Goal: Navigation & Orientation: Understand site structure

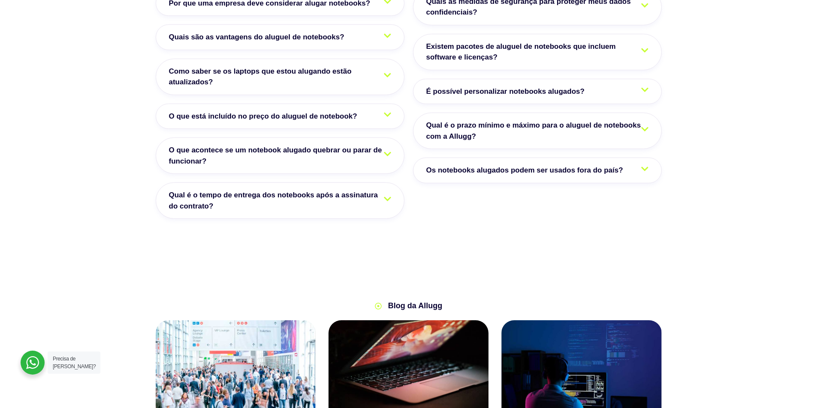
scroll to position [1388, 0]
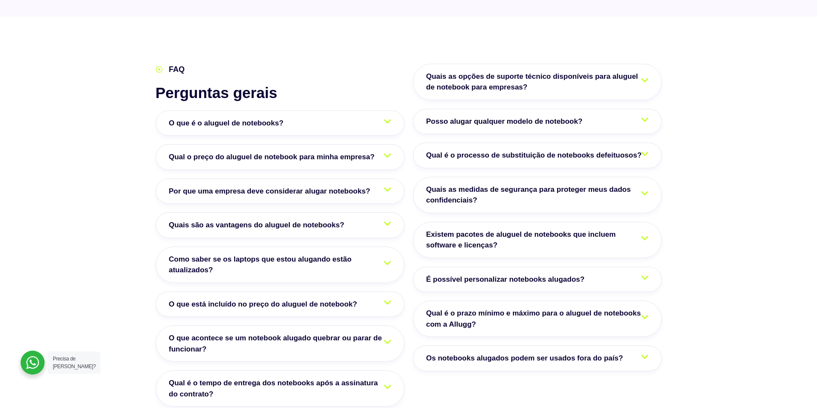
drag, startPoint x: 76, startPoint y: 281, endPoint x: 67, endPoint y: 255, distance: 27.1
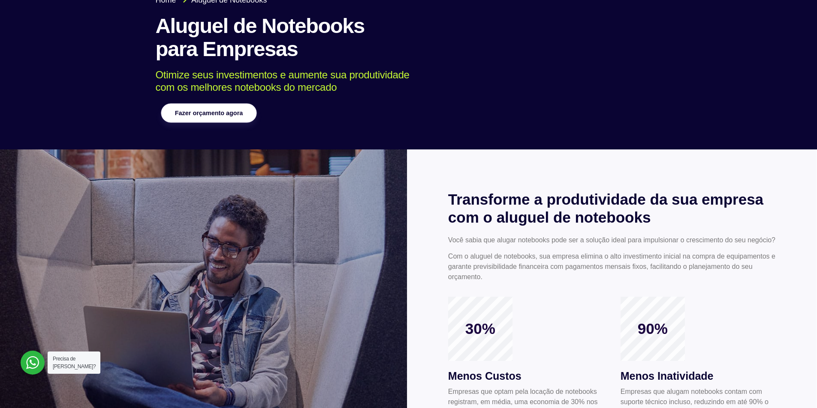
scroll to position [0, 0]
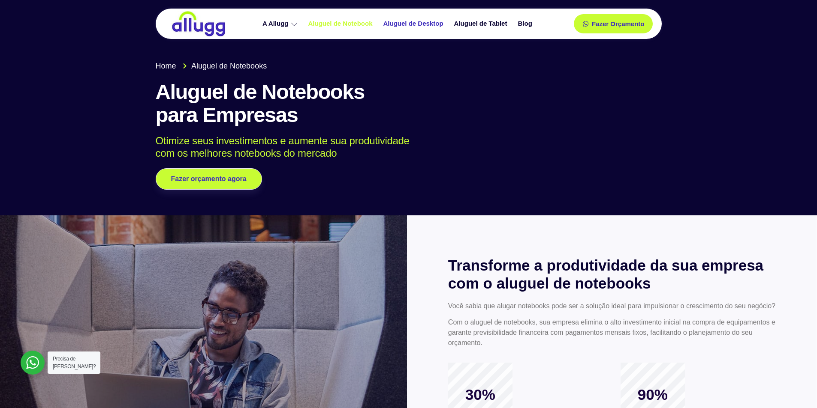
click at [426, 22] on link "Aluguel de Desktop" at bounding box center [414, 23] width 71 height 15
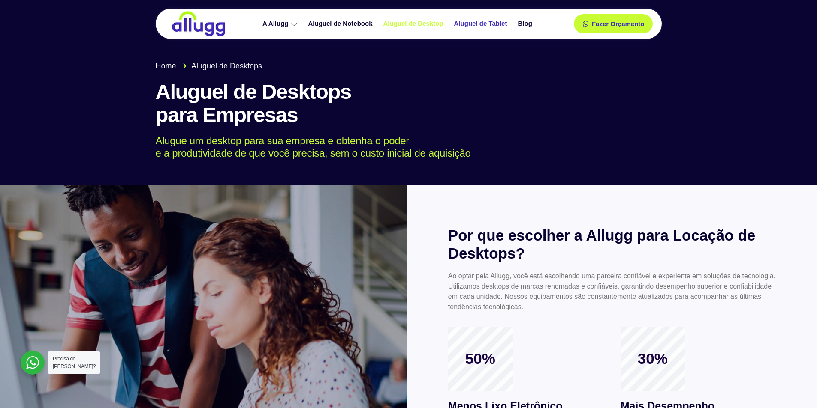
click at [489, 17] on link "Aluguel de Tablet" at bounding box center [482, 23] width 64 height 15
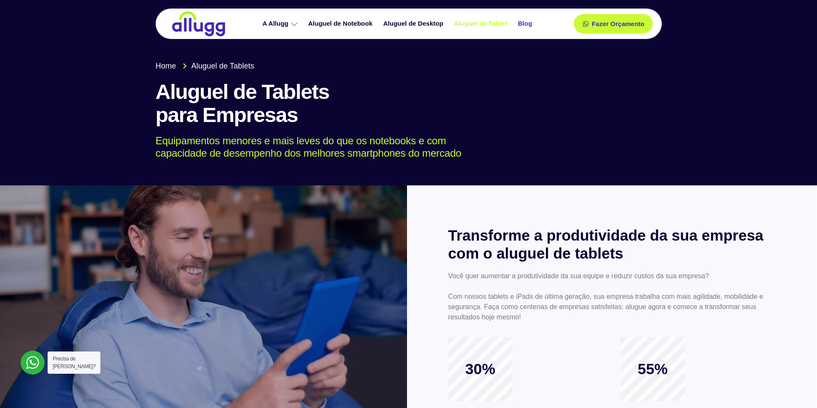
click at [537, 24] on link "Blog" at bounding box center [525, 23] width 25 height 15
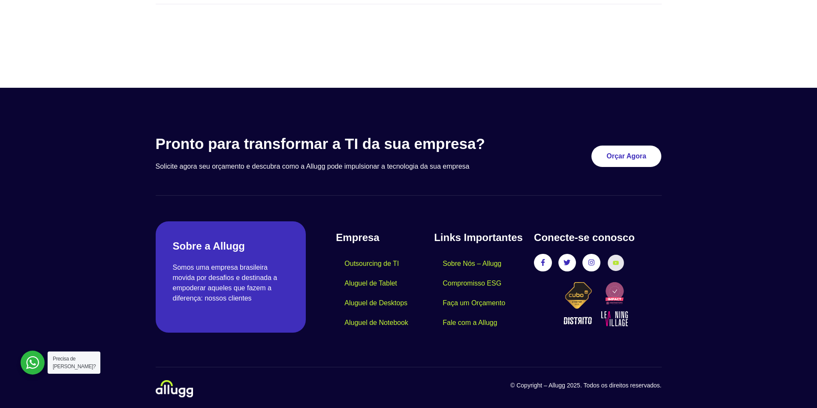
scroll to position [304, 0]
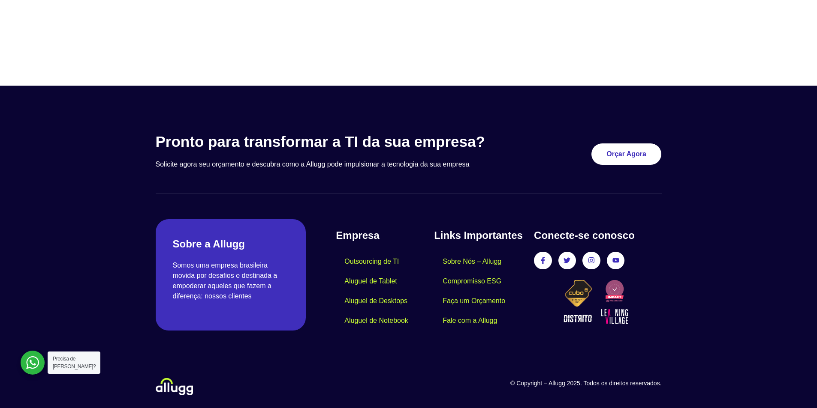
click at [581, 260] on div "Facebook-f Twitter Instagram Youtube" at bounding box center [597, 261] width 127 height 18
click at [592, 260] on icon at bounding box center [591, 261] width 6 height 6
click at [568, 261] on icon at bounding box center [567, 260] width 6 height 5
click at [597, 262] on link "Instagram" at bounding box center [591, 261] width 16 height 16
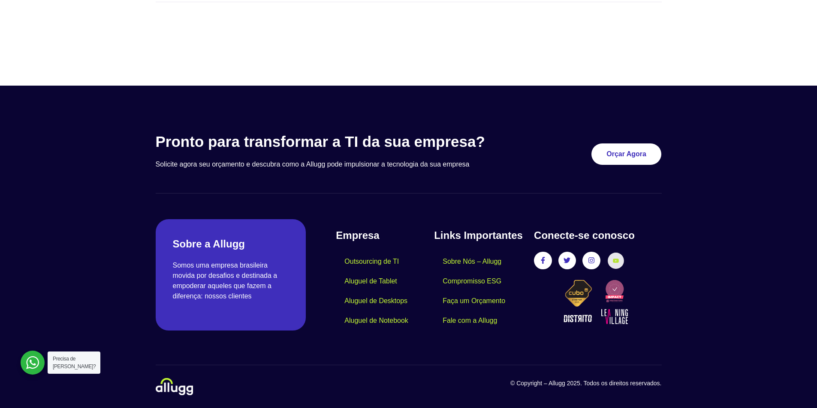
click at [614, 262] on icon at bounding box center [616, 261] width 6 height 4
click at [793, 314] on div at bounding box center [408, 247] width 817 height 322
click at [595, 255] on link "Instagram" at bounding box center [591, 261] width 16 height 16
click at [543, 265] on link "Facebook-f" at bounding box center [542, 261] width 16 height 16
click at [625, 261] on div "Facebook-f Twitter Instagram Youtube" at bounding box center [597, 261] width 127 height 18
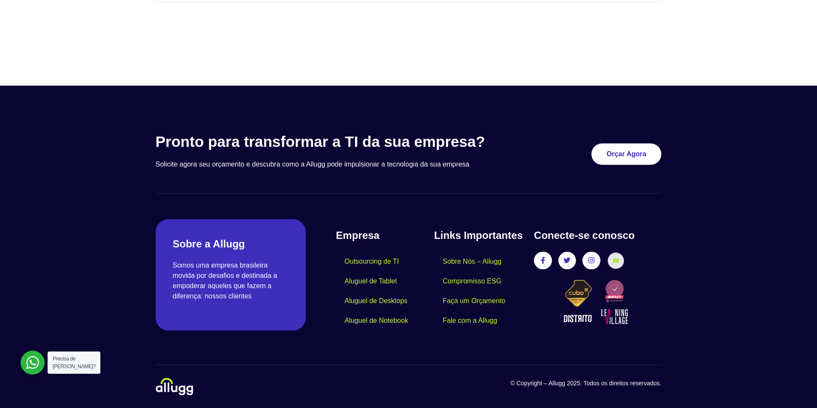
click at [619, 262] on link "Youtube" at bounding box center [615, 261] width 16 height 16
click at [586, 261] on link "Instagram" at bounding box center [591, 261] width 16 height 16
drag, startPoint x: 540, startPoint y: 264, endPoint x: 518, endPoint y: 267, distance: 23.0
click at [540, 264] on icon at bounding box center [542, 260] width 7 height 7
click at [488, 261] on link "Sobre Nós – Allugg" at bounding box center [472, 262] width 76 height 20
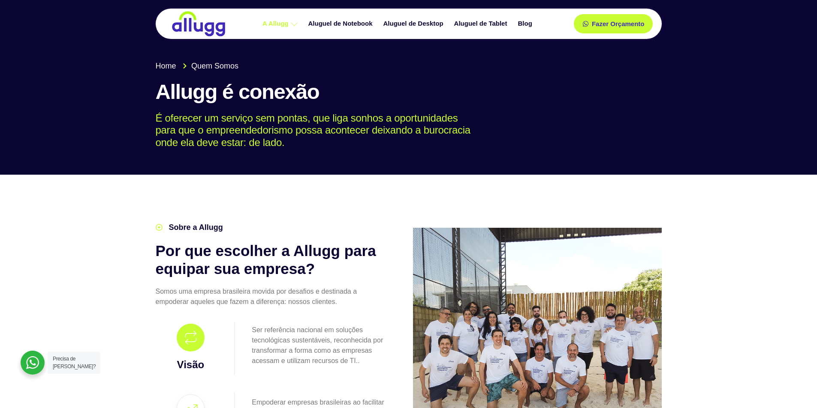
scroll to position [86, 0]
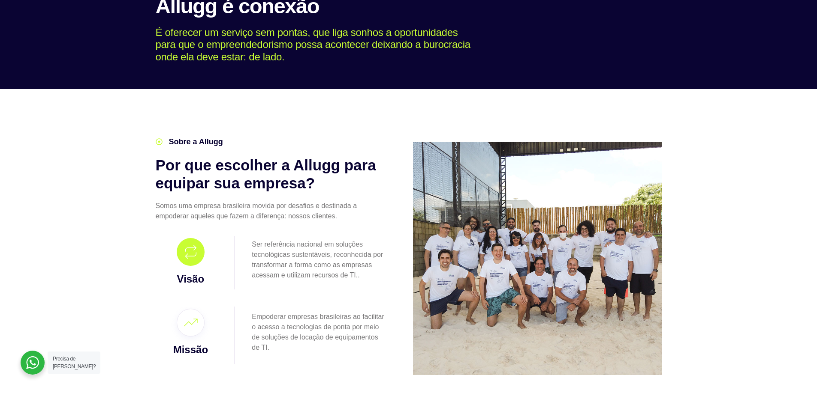
click at [568, 281] on img at bounding box center [537, 258] width 249 height 233
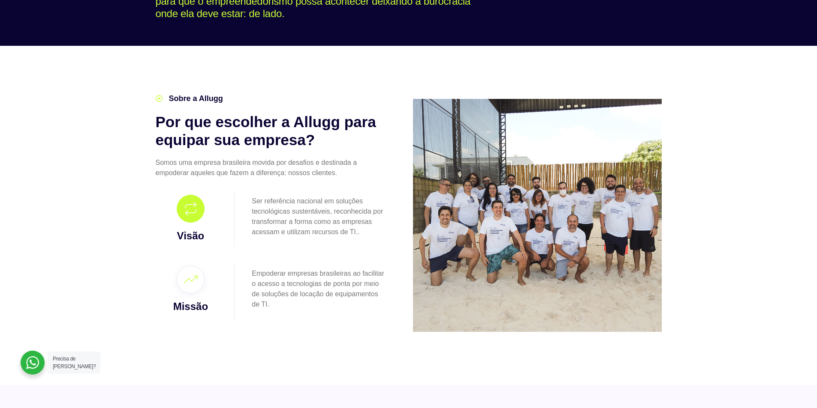
scroll to position [129, 0]
